Goal: Information Seeking & Learning: Find specific fact

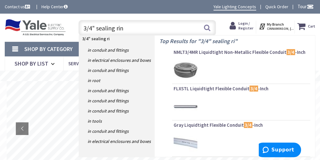
type input "3/4" sealing ring"
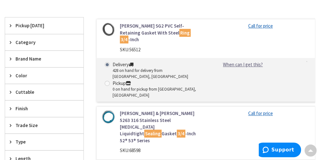
scroll to position [172, 0]
click at [136, 147] on span "68598" at bounding box center [134, 150] width 11 height 6
copy form "SKU: 68598"
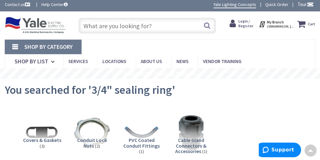
scroll to position [0, 0]
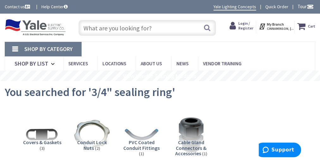
click at [142, 24] on input "text" at bounding box center [147, 28] width 138 height 16
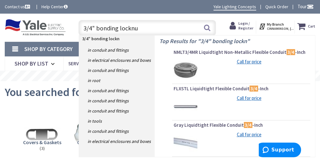
type input "3/4" bonding locknut"
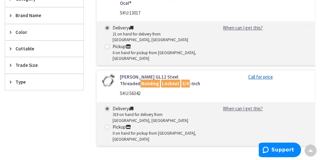
scroll to position [215, 0]
click at [131, 90] on span "56342" at bounding box center [134, 93] width 11 height 6
copy form "SKU: 56342"
